Goal: Find specific page/section: Find specific page/section

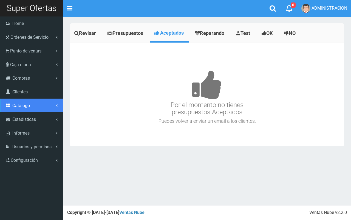
click at [22, 106] on span "Catálogo" at bounding box center [21, 105] width 18 height 5
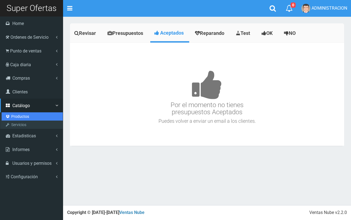
click at [24, 114] on link "Productos" at bounding box center [32, 116] width 61 height 8
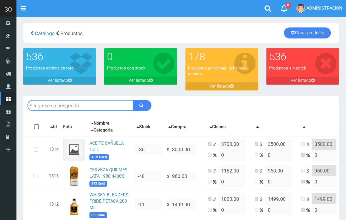
click at [92, 110] on input "text" at bounding box center [80, 105] width 106 height 11
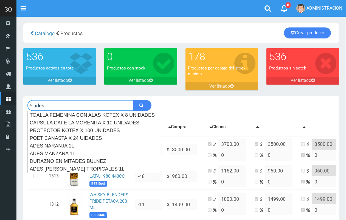
type input "ades"
click at [133, 100] on button "submit" at bounding box center [142, 105] width 18 height 11
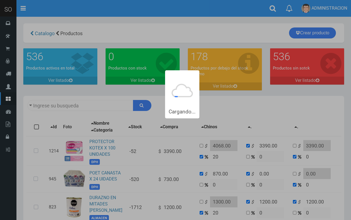
type input "ades"
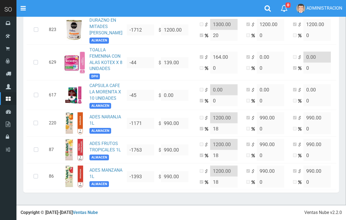
scroll to position [229, 0]
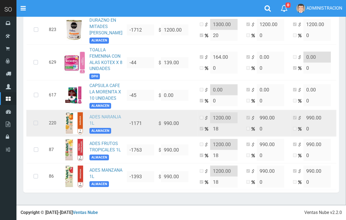
click at [94, 114] on link "ADES NARANJA 1L" at bounding box center [105, 120] width 32 height 12
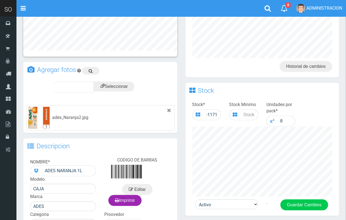
scroll to position [122, 0]
